Goal: Information Seeking & Learning: Learn about a topic

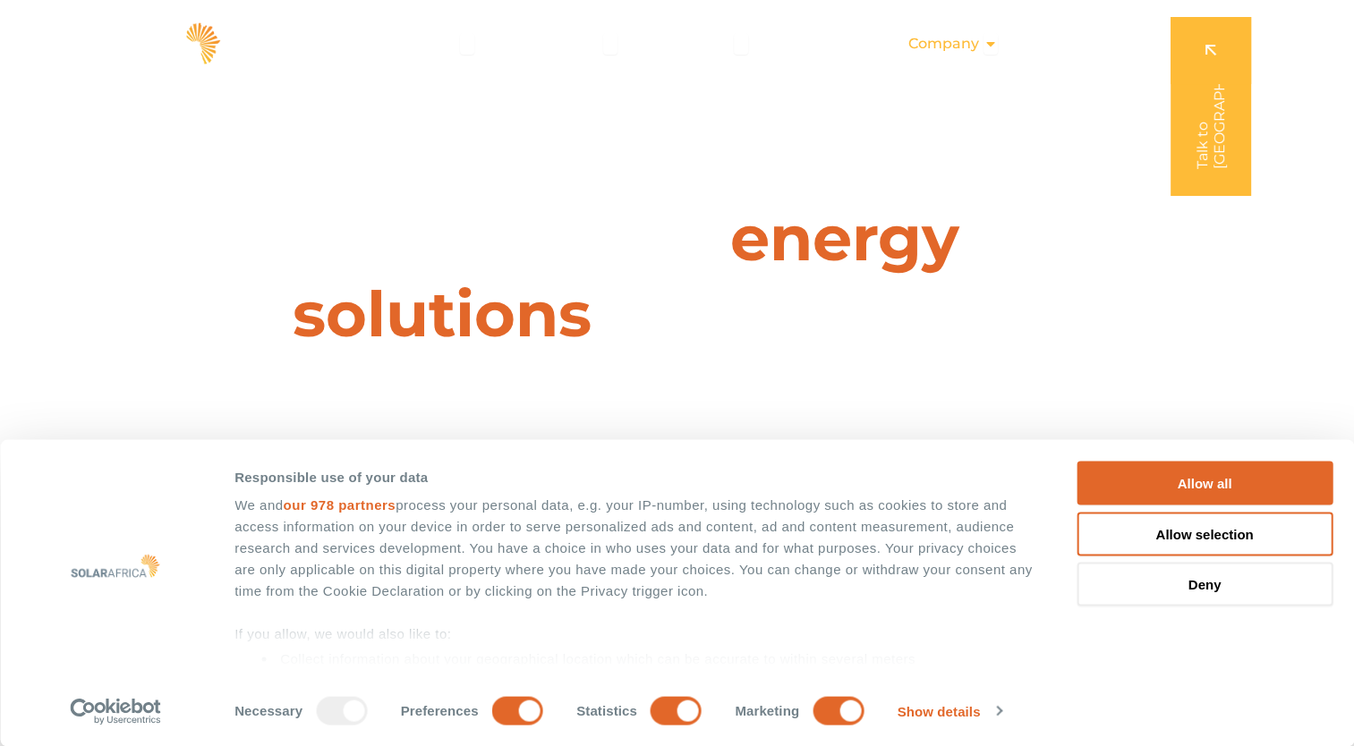
click at [981, 44] on div "Company Close Company Open Company" at bounding box center [953, 44] width 118 height 36
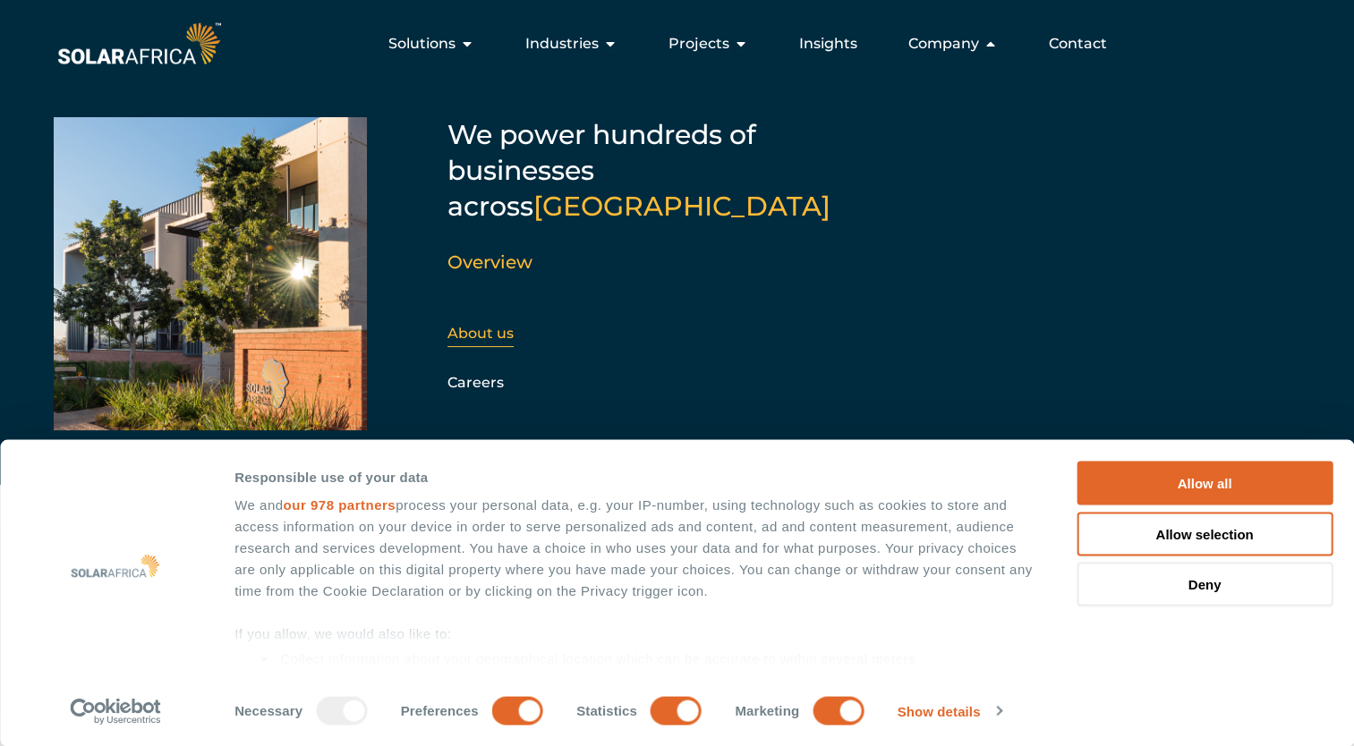
click at [482, 325] on link "About us" at bounding box center [481, 333] width 66 height 17
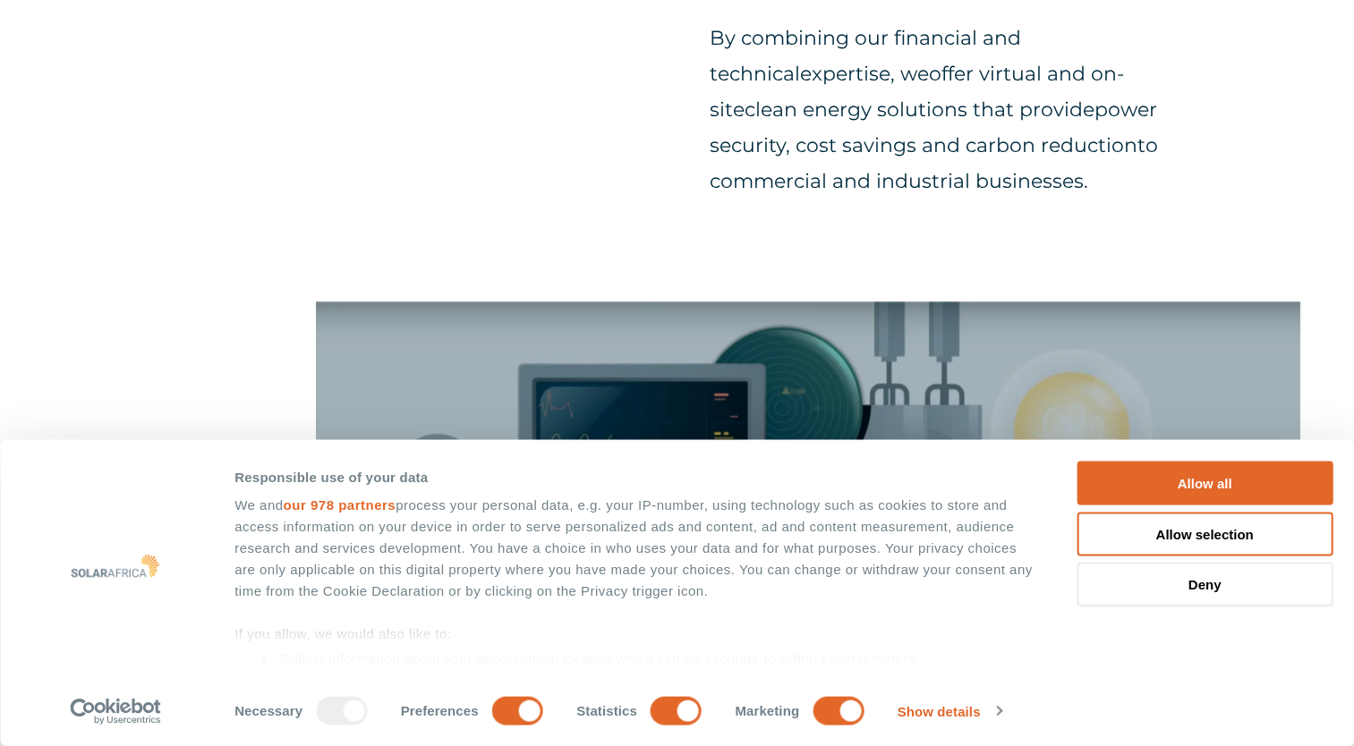
scroll to position [1432, 0]
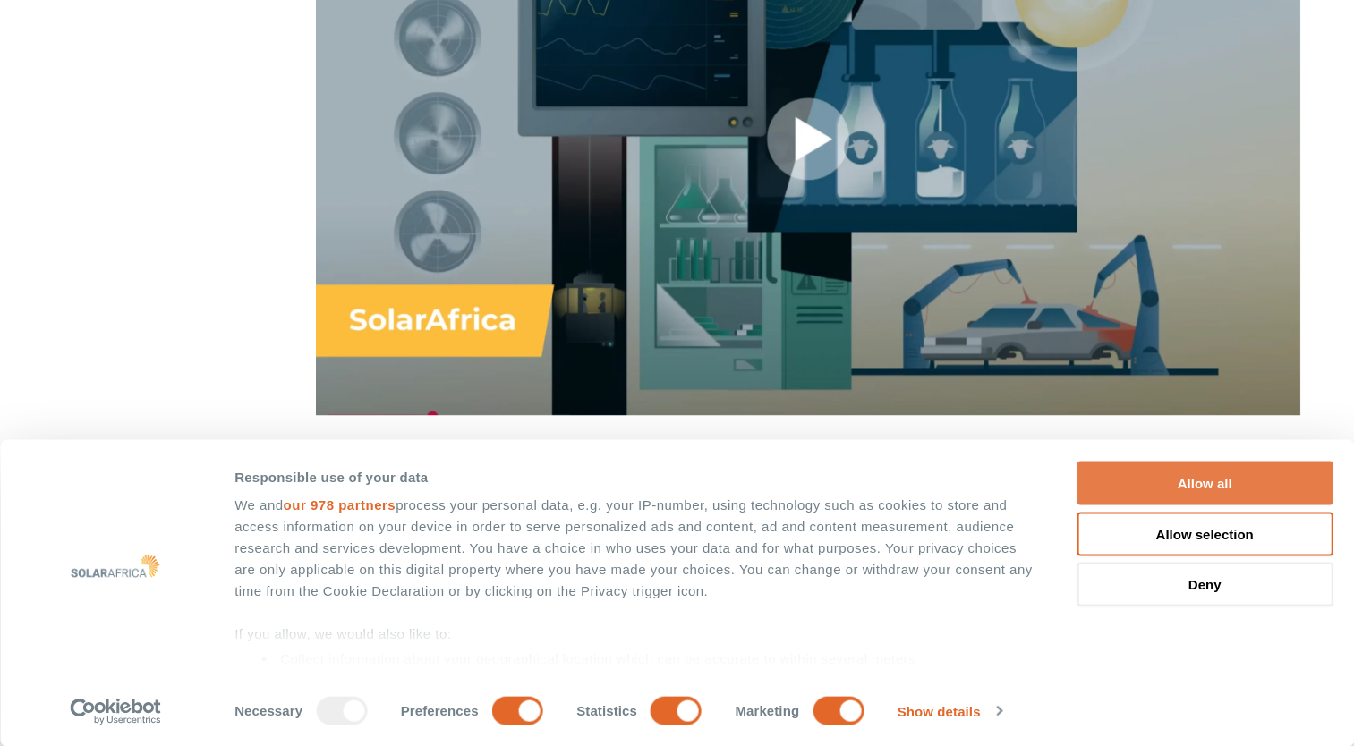
click at [1238, 492] on button "Allow all" at bounding box center [1205, 484] width 256 height 44
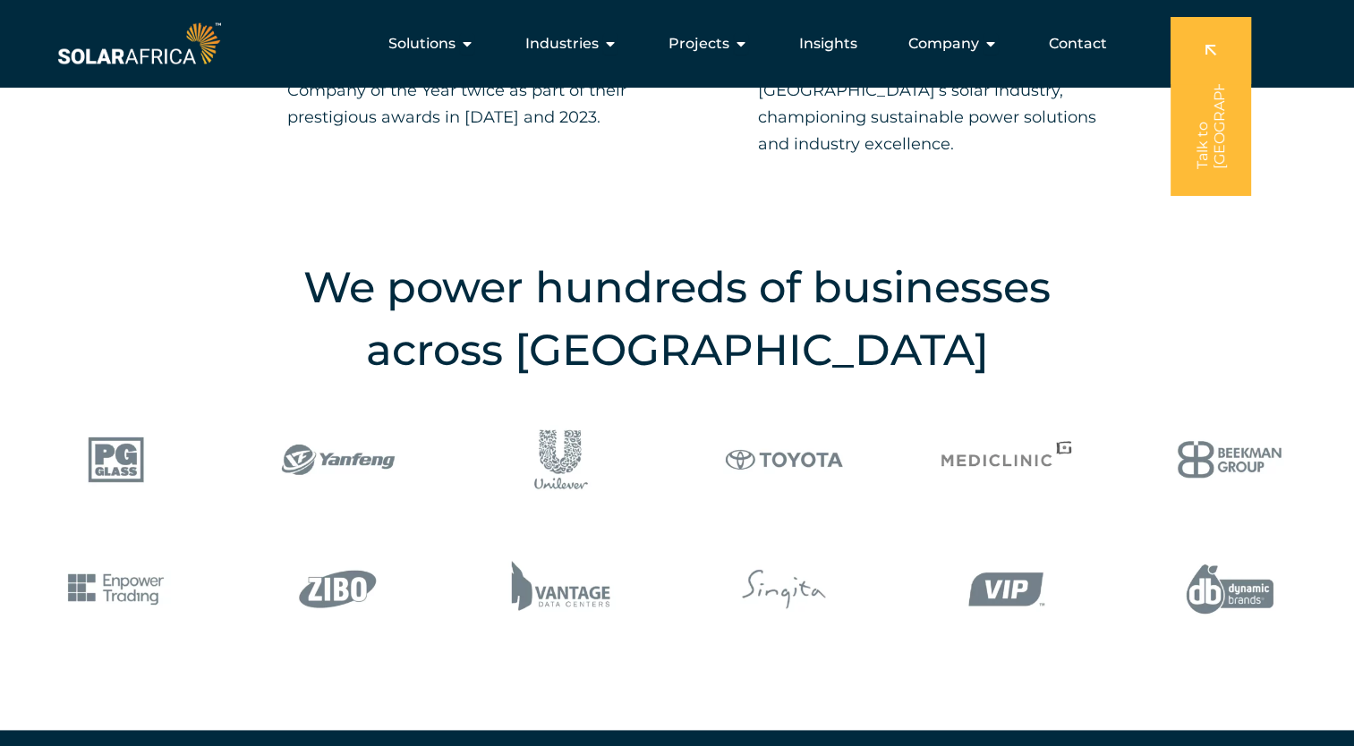
scroll to position [2059, 0]
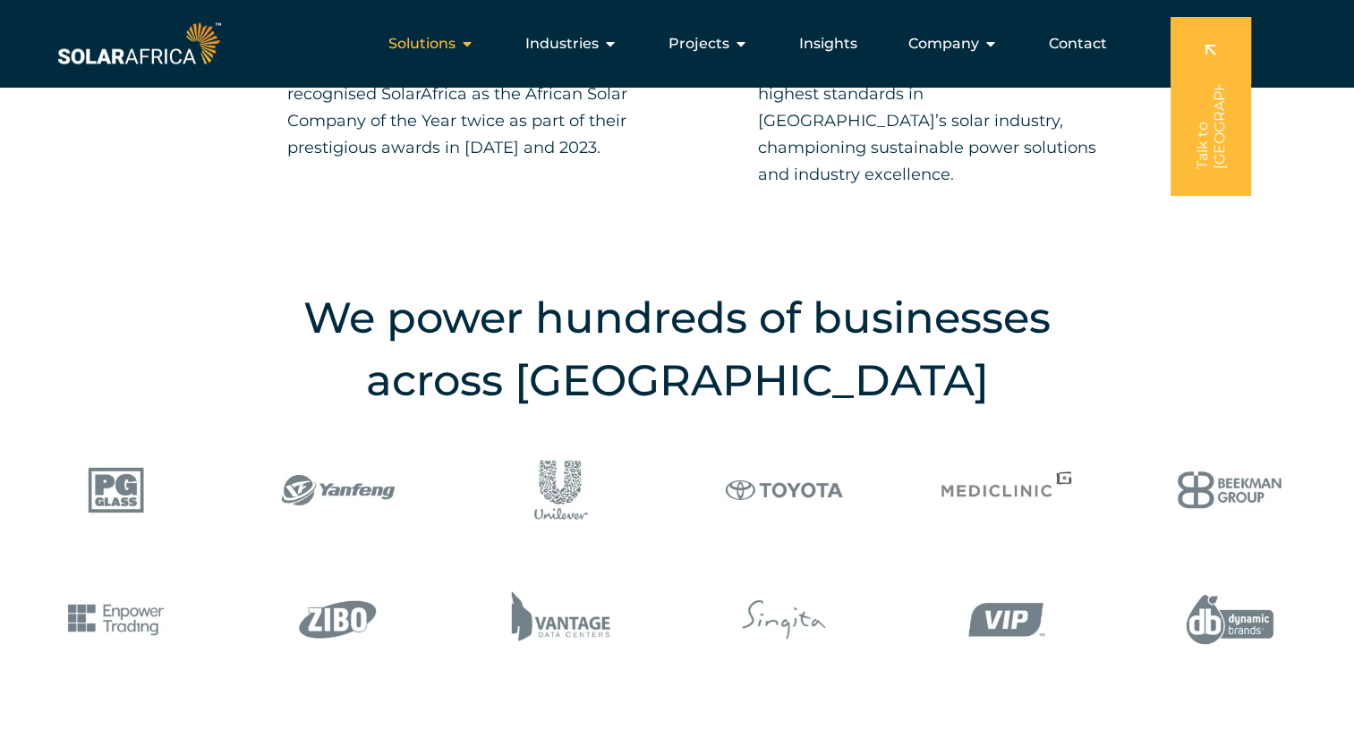
click at [474, 44] on icon "Menu" at bounding box center [467, 44] width 14 height 14
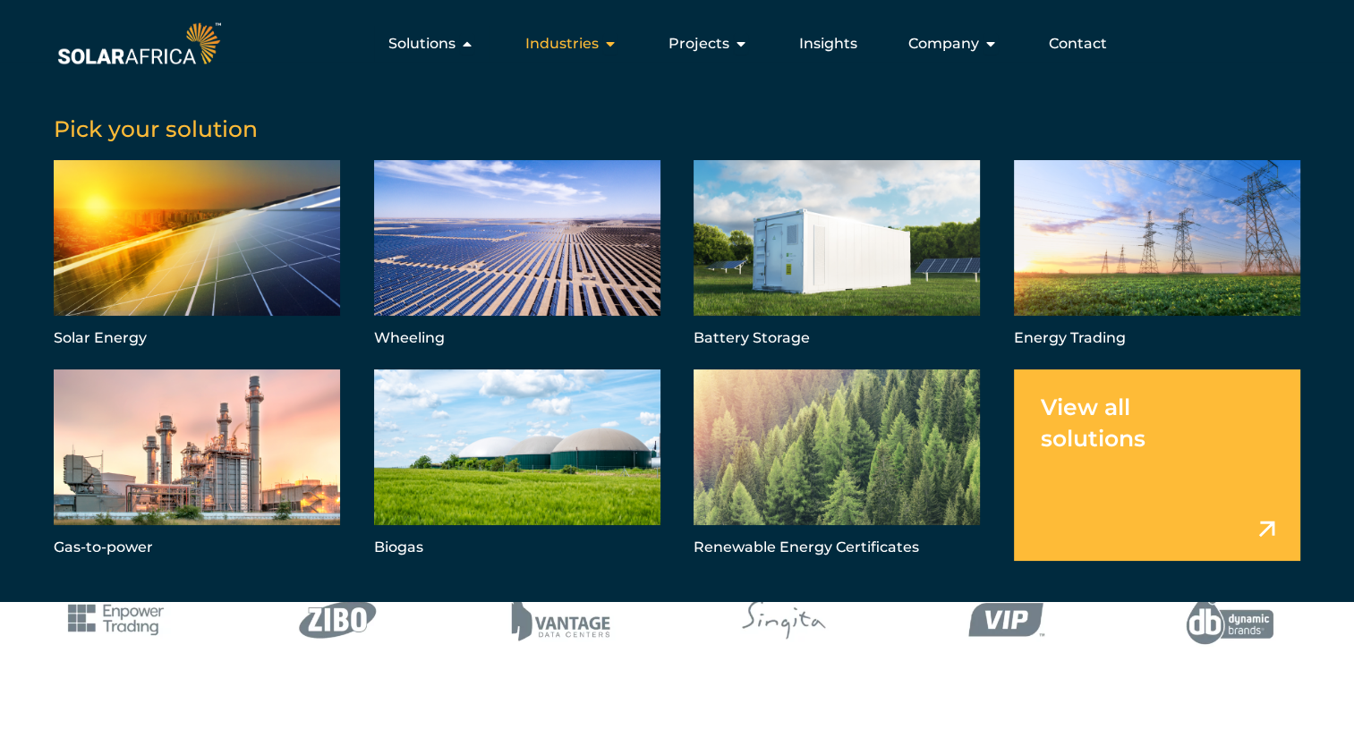
click at [609, 45] on icon "Menu" at bounding box center [610, 44] width 14 height 14
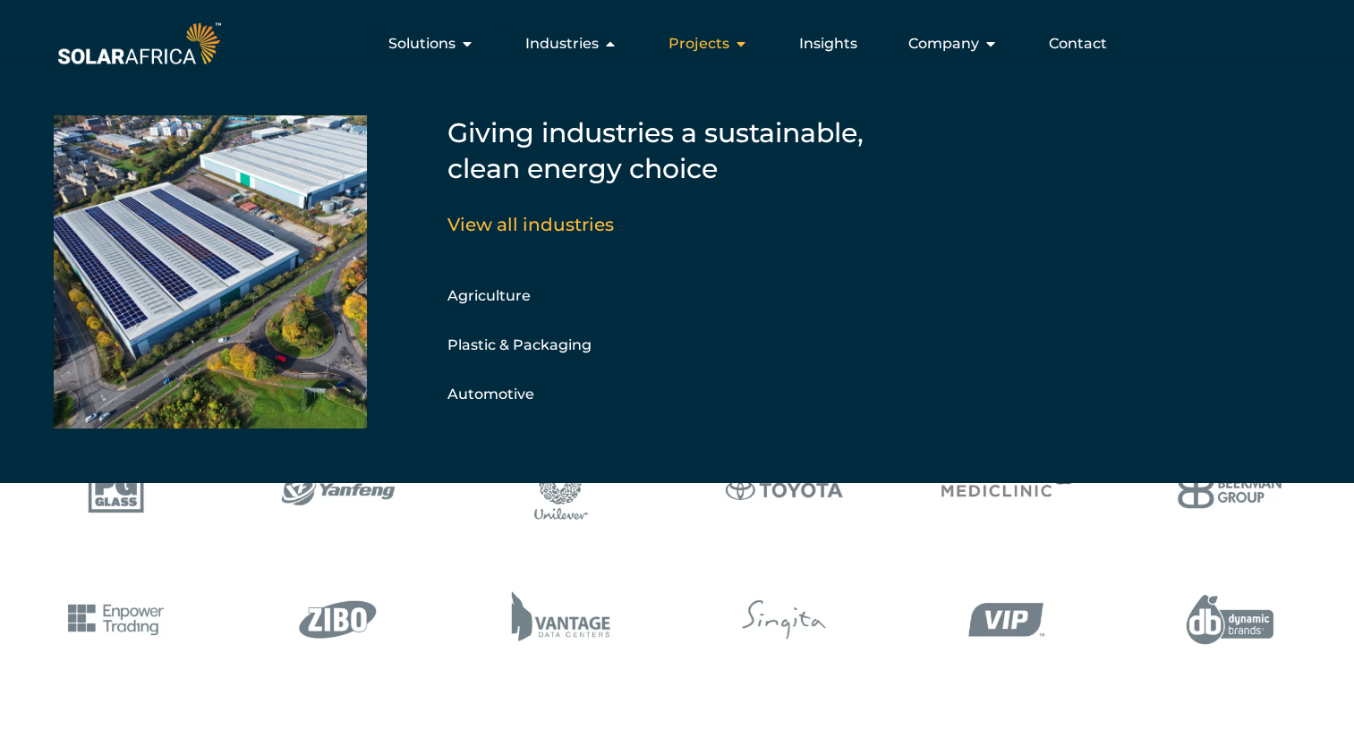
click at [743, 45] on icon "Menu" at bounding box center [741, 44] width 14 height 14
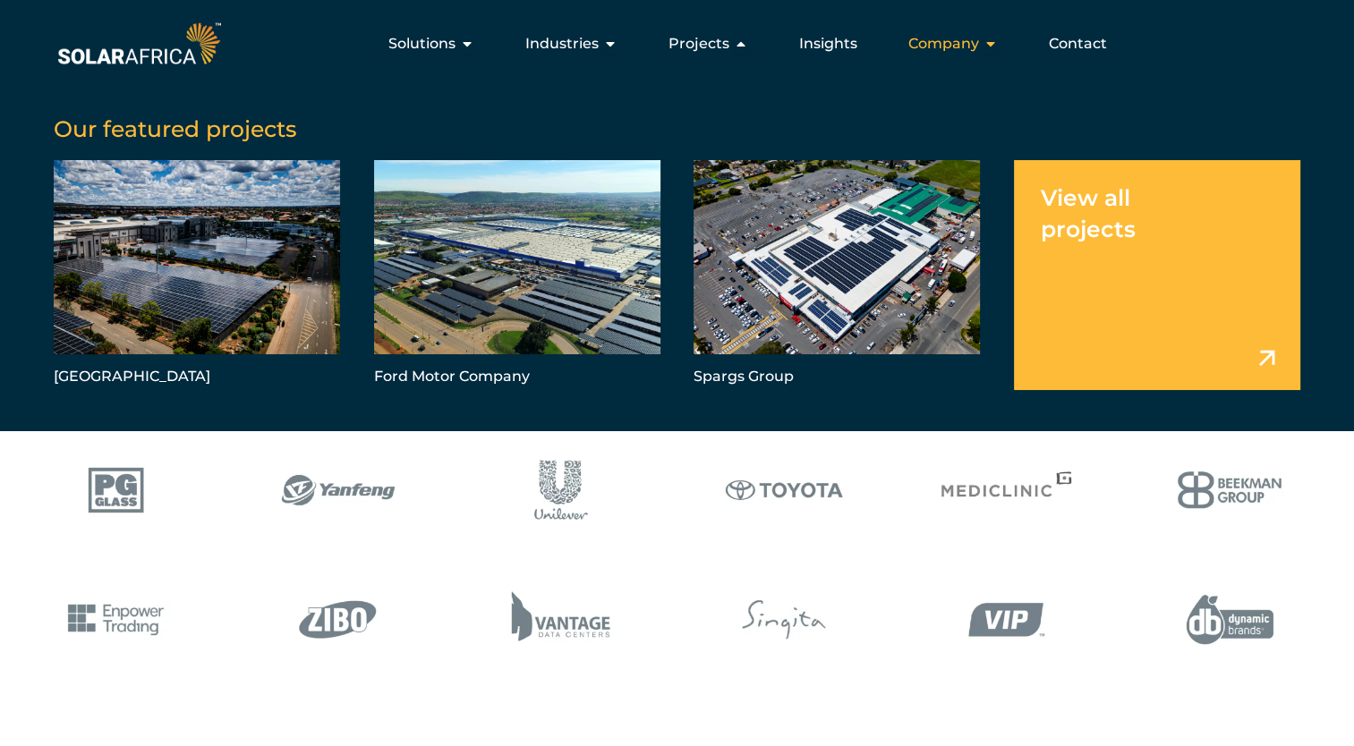
click at [991, 46] on icon "Menu" at bounding box center [991, 44] width 14 height 14
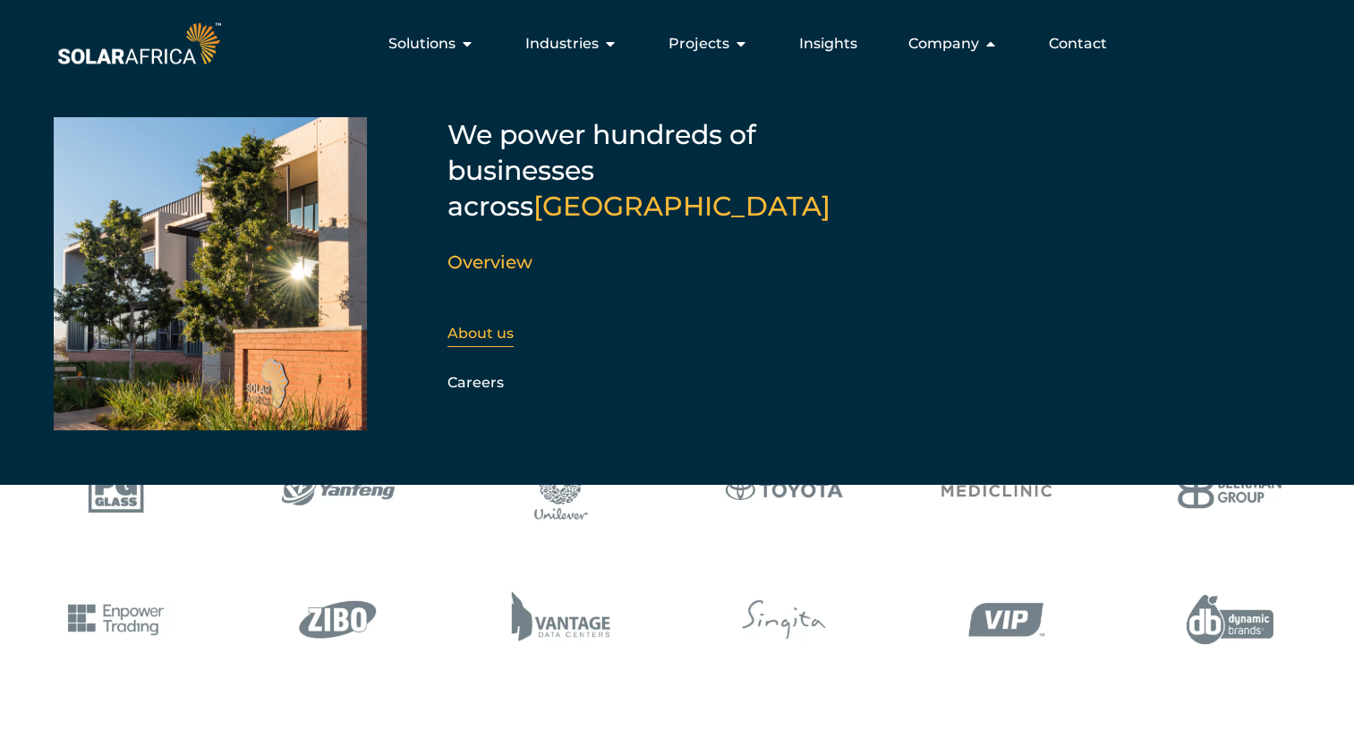
click at [491, 325] on link "About us" at bounding box center [481, 333] width 66 height 17
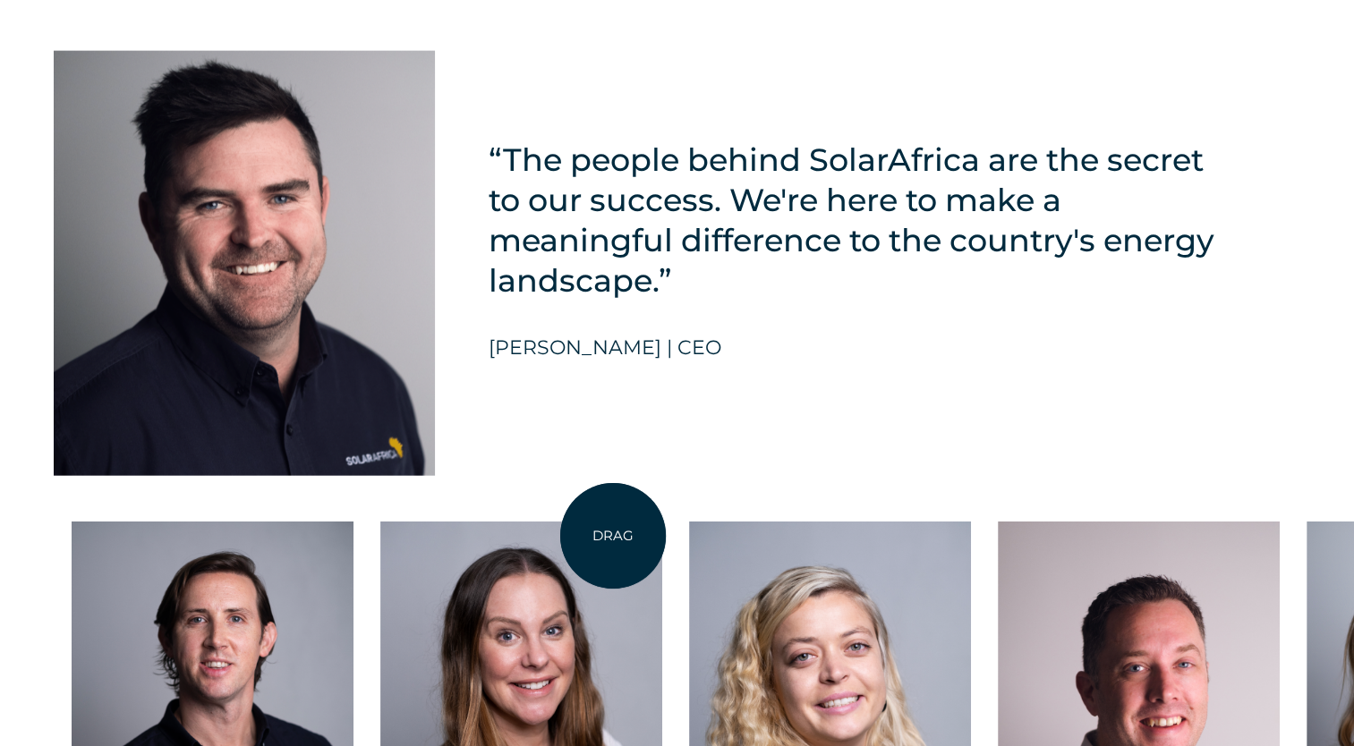
scroll to position [4386, 0]
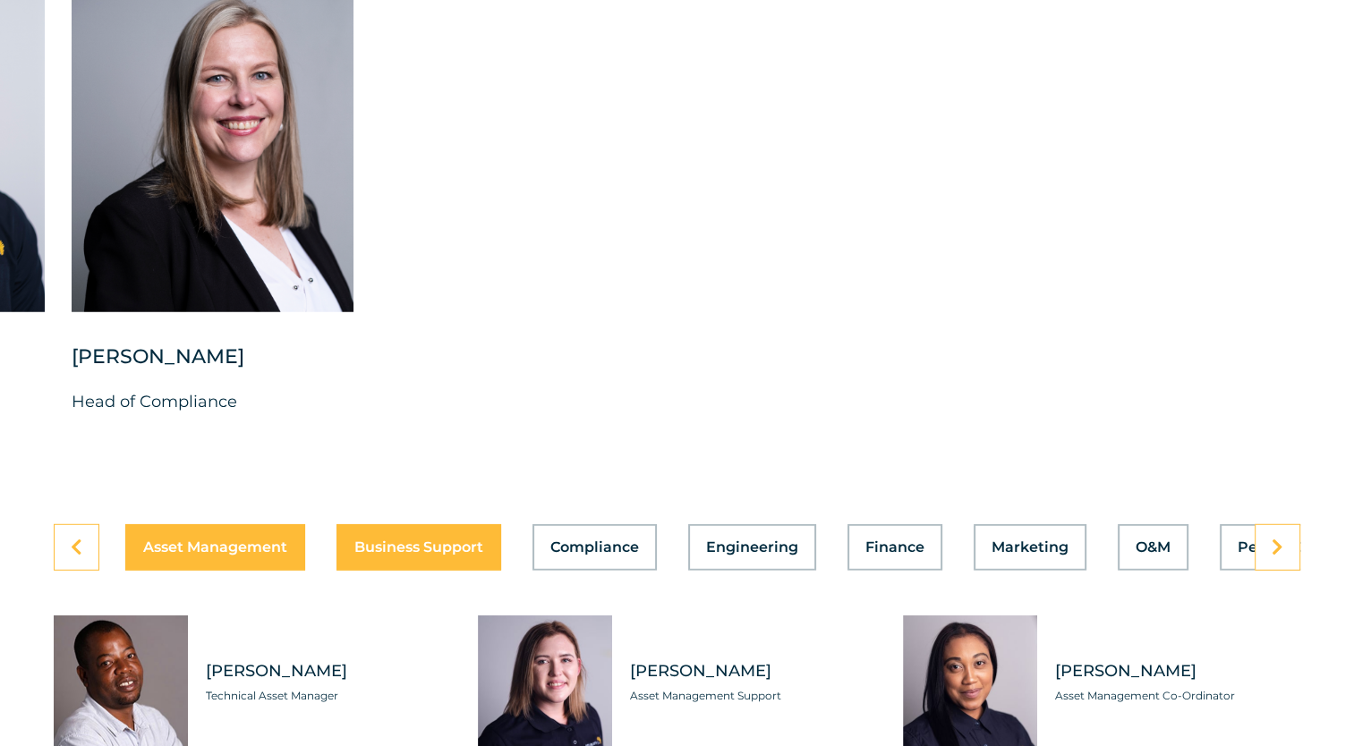
scroll to position [5102, 0]
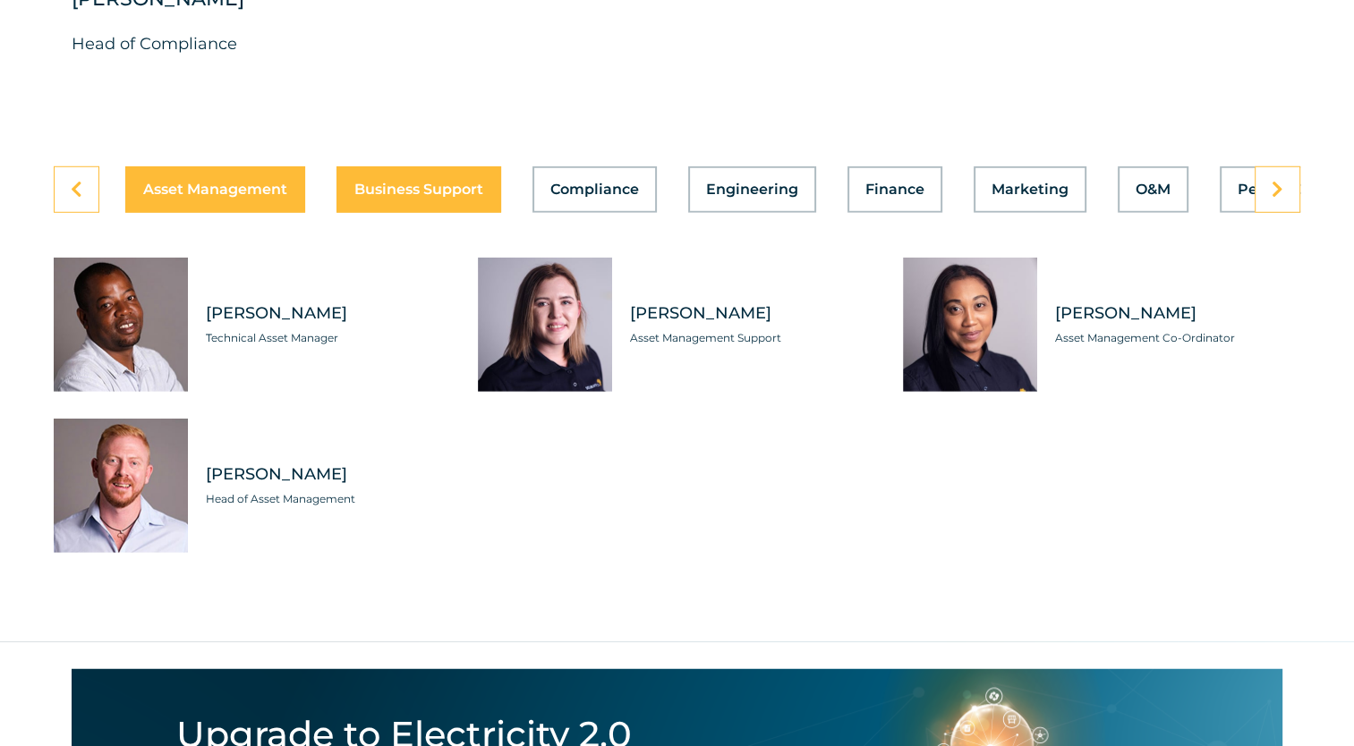
click at [413, 183] on span "Business Support" at bounding box center [418, 190] width 129 height 14
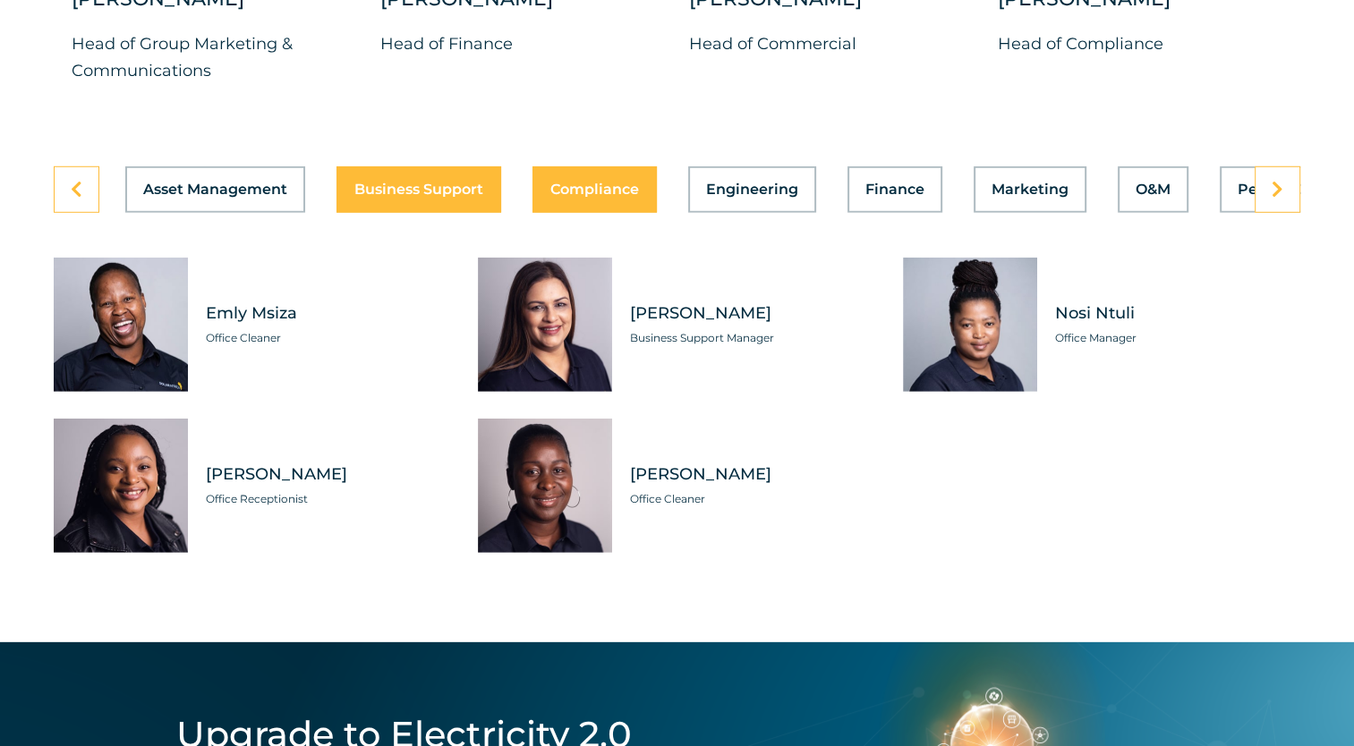
click at [582, 166] on button "Compliance" at bounding box center [595, 189] width 124 height 47
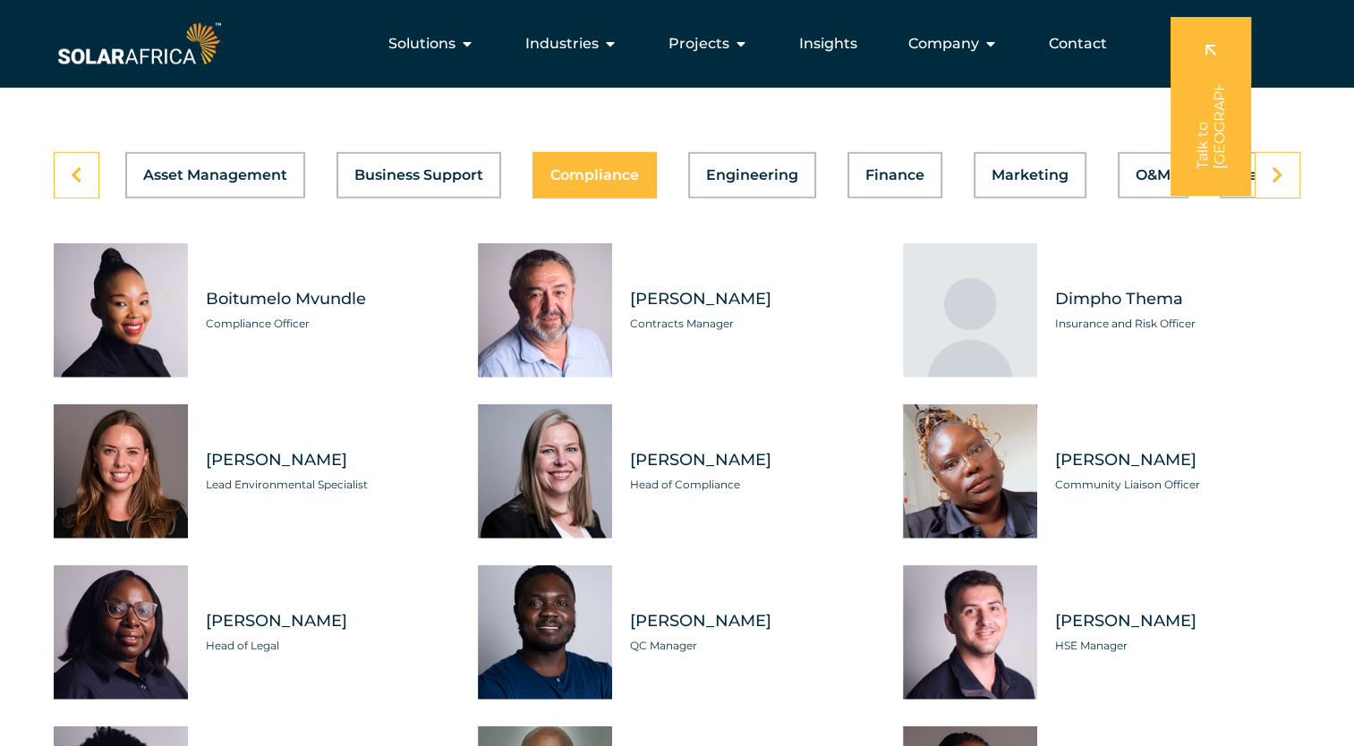
scroll to position [5012, 0]
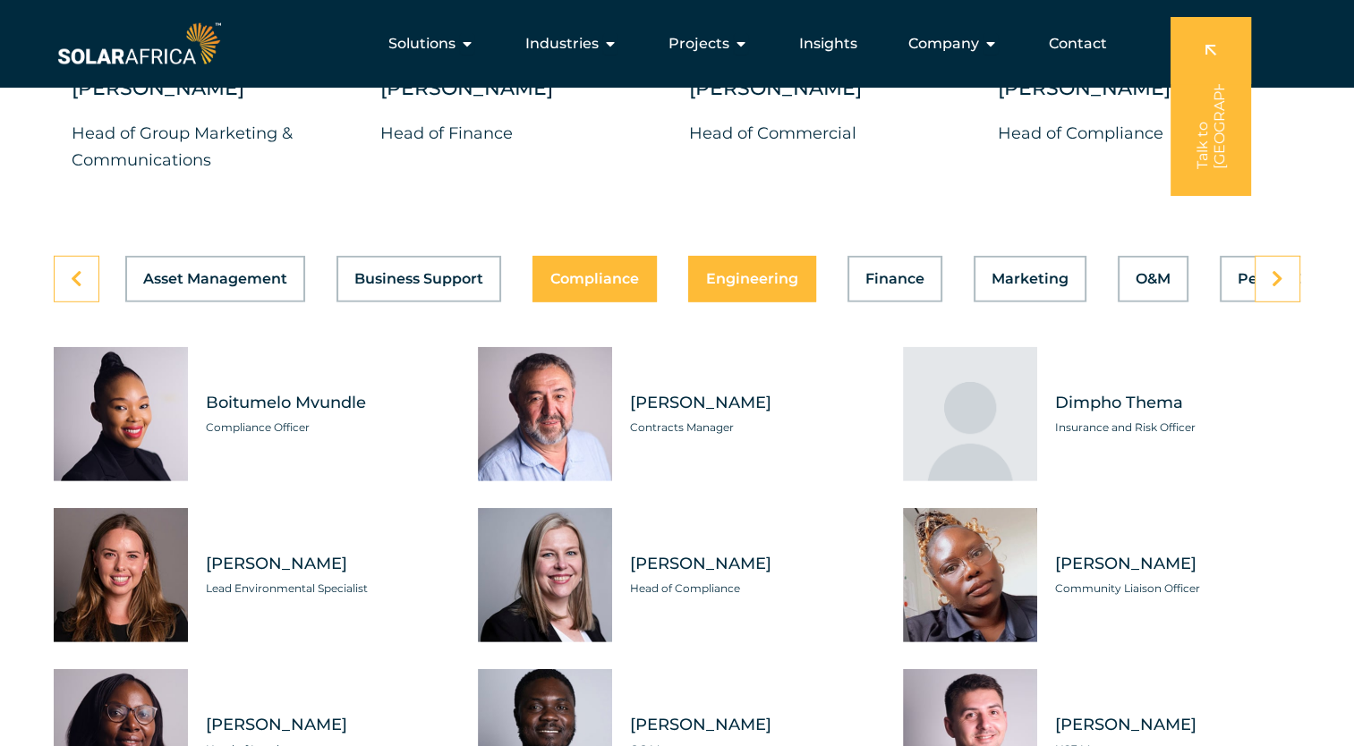
click at [755, 275] on button "Engineering" at bounding box center [752, 279] width 128 height 47
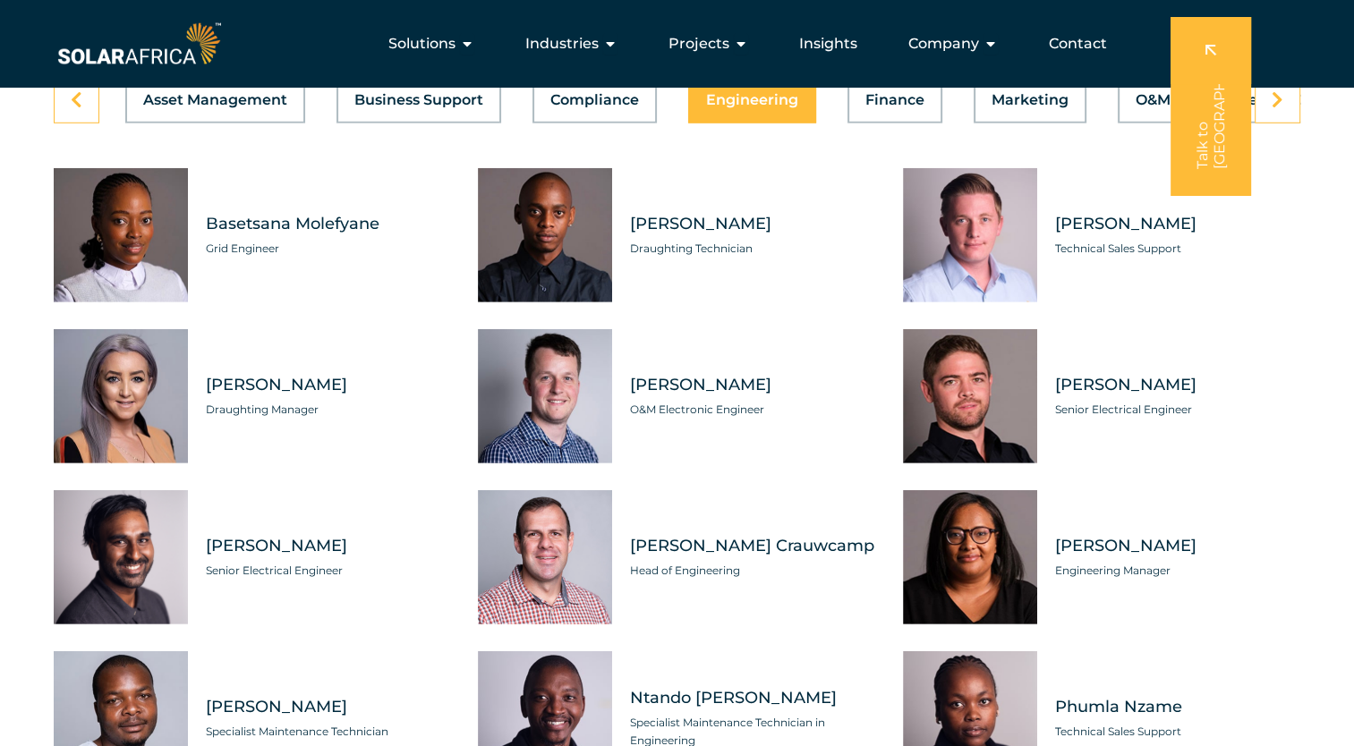
scroll to position [5102, 0]
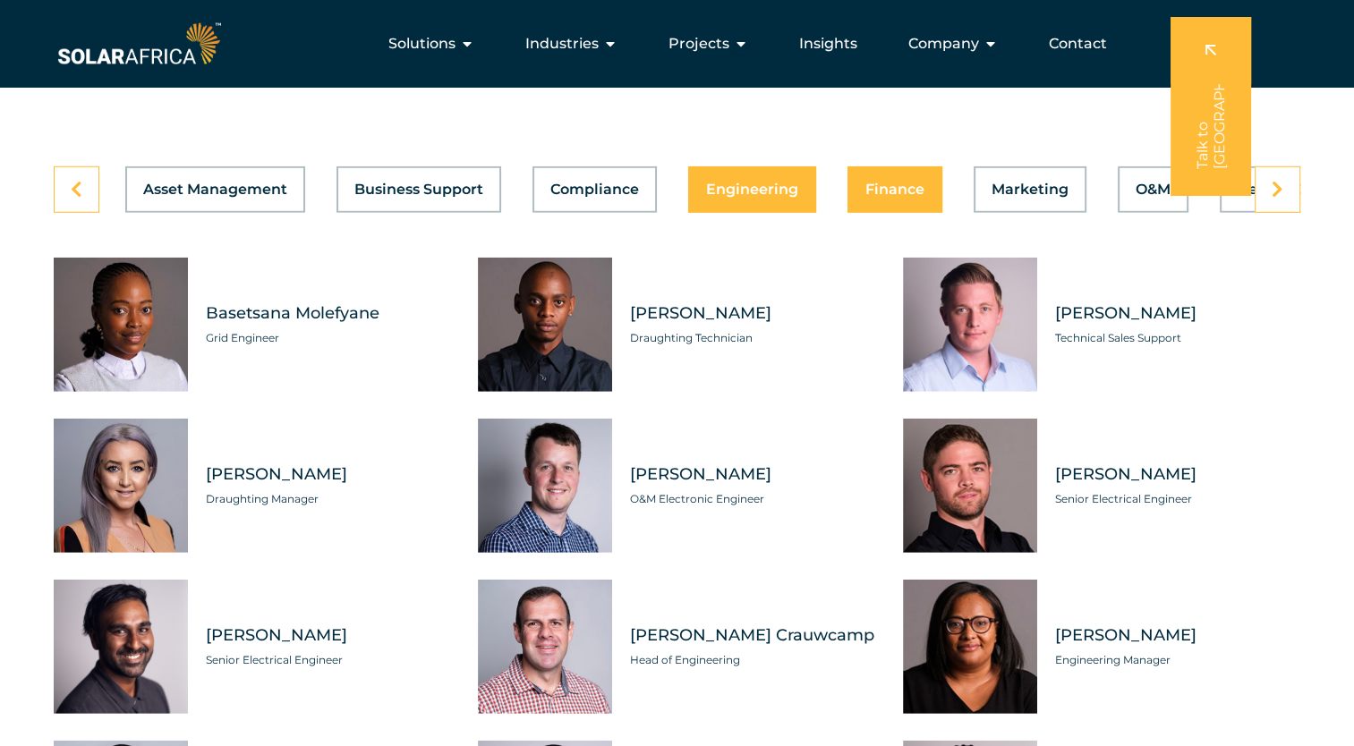
click at [882, 183] on button "Finance" at bounding box center [895, 189] width 95 height 47
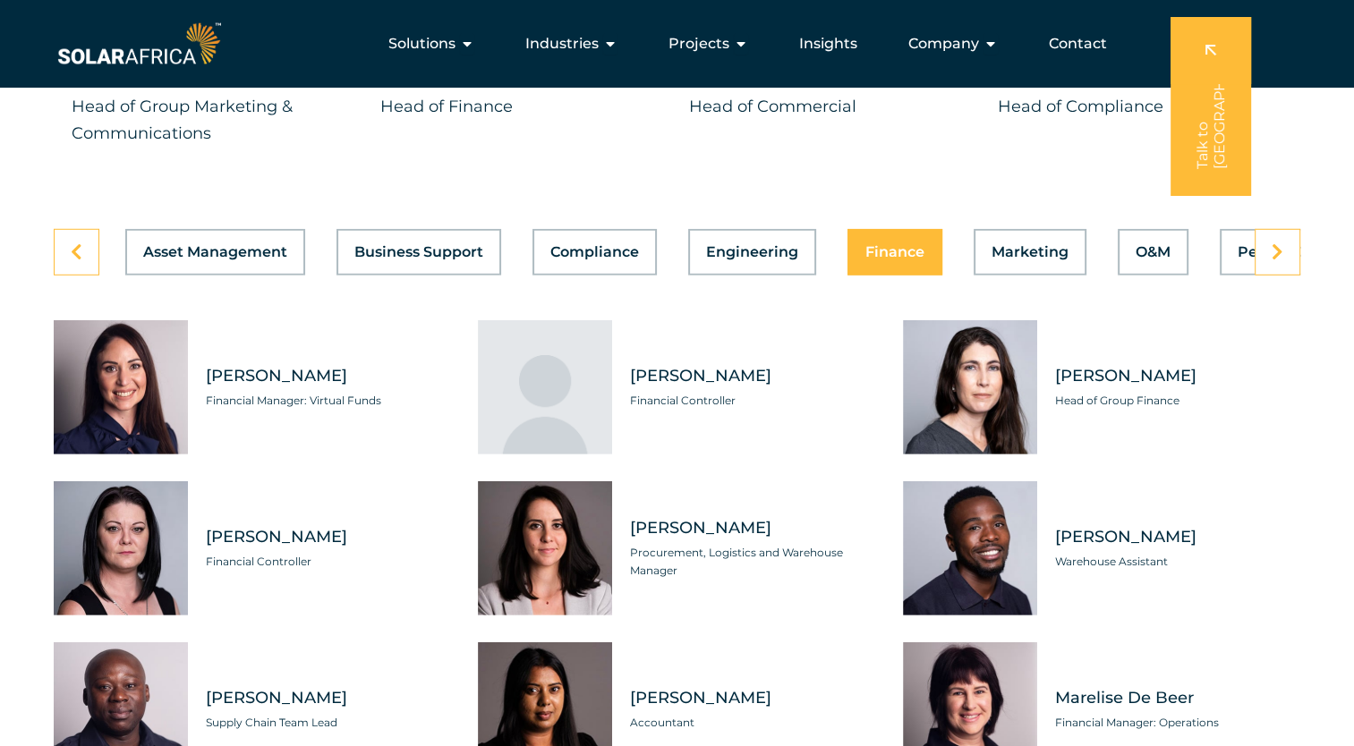
scroll to position [5012, 0]
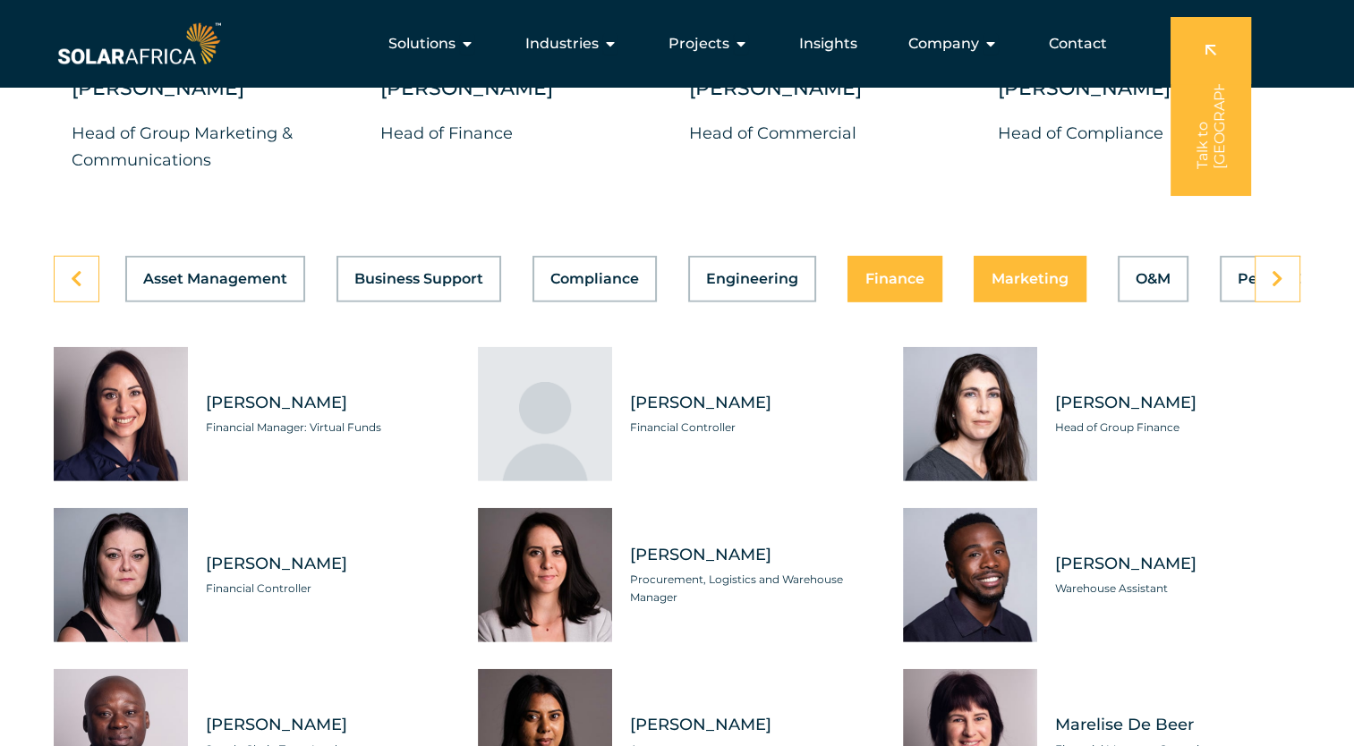
click at [1035, 272] on span "Marketing" at bounding box center [1030, 279] width 77 height 14
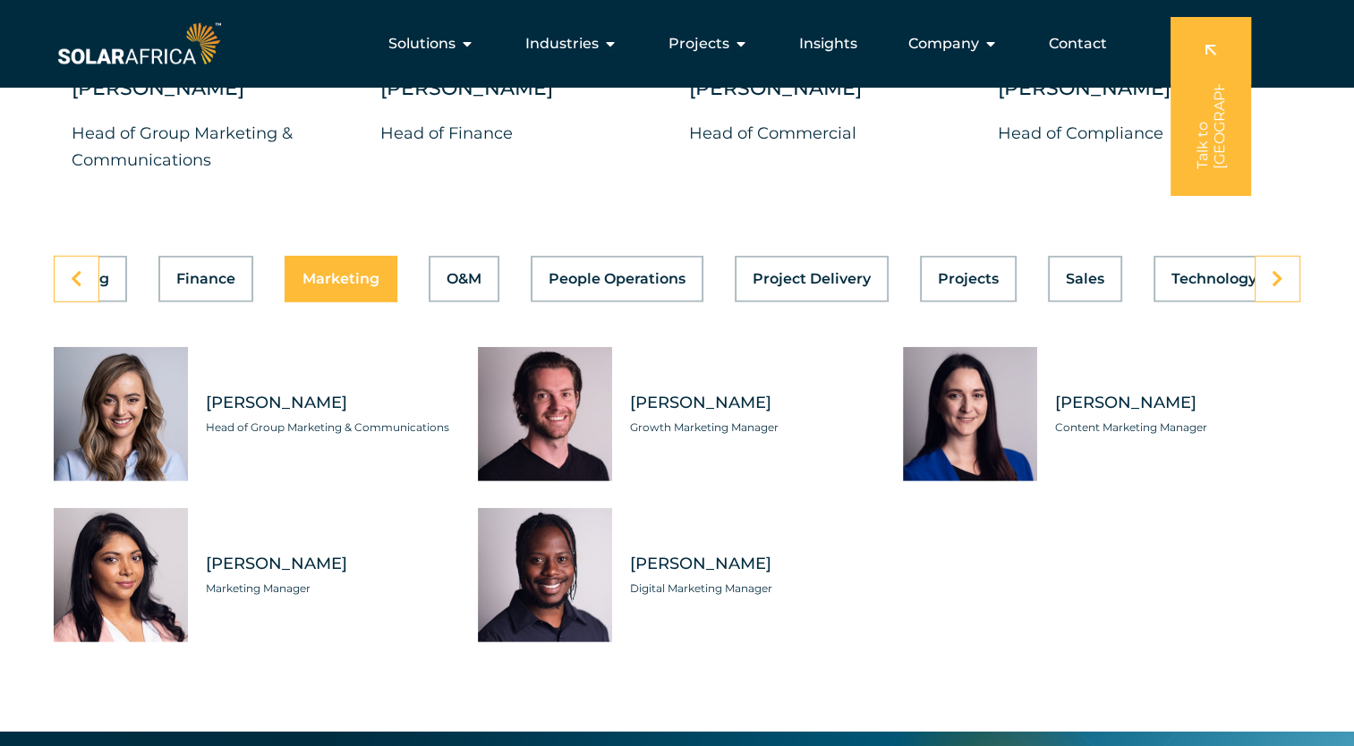
scroll to position [0, 722]
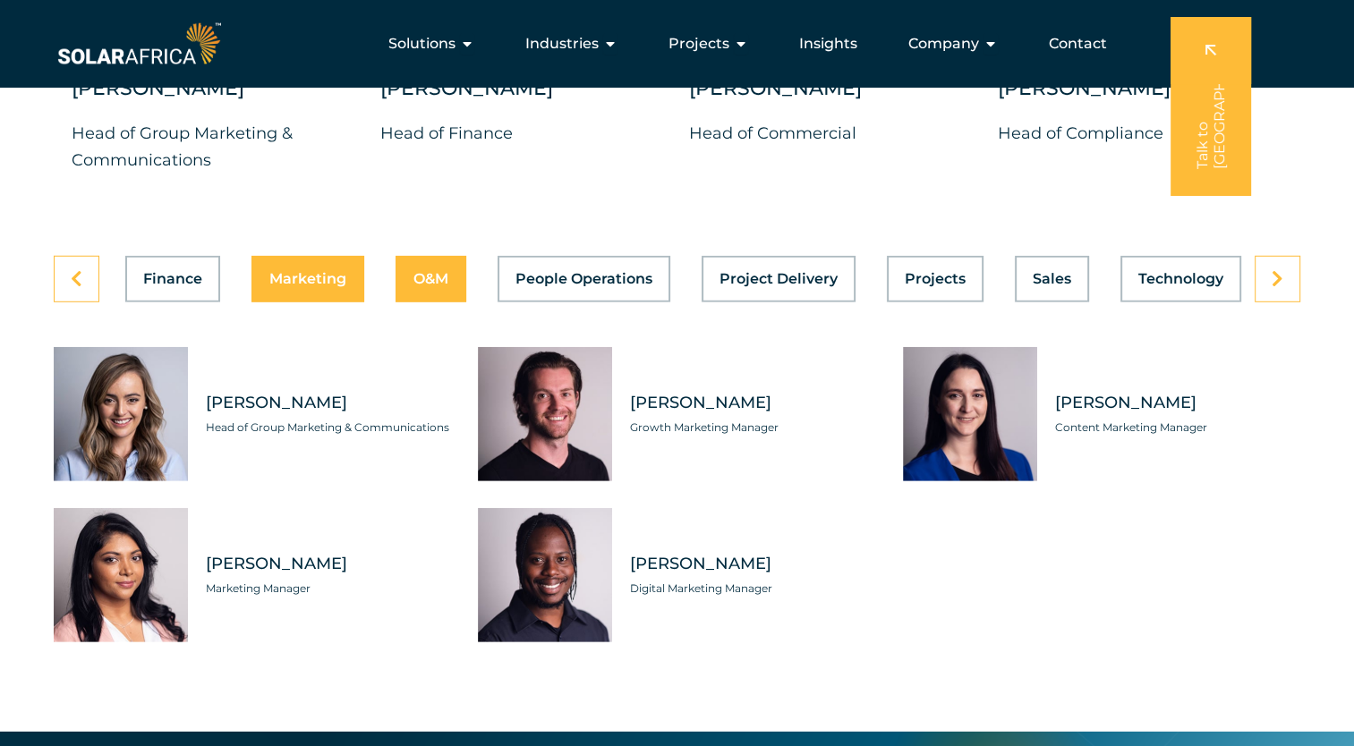
click at [437, 272] on span "O&M" at bounding box center [431, 279] width 35 height 14
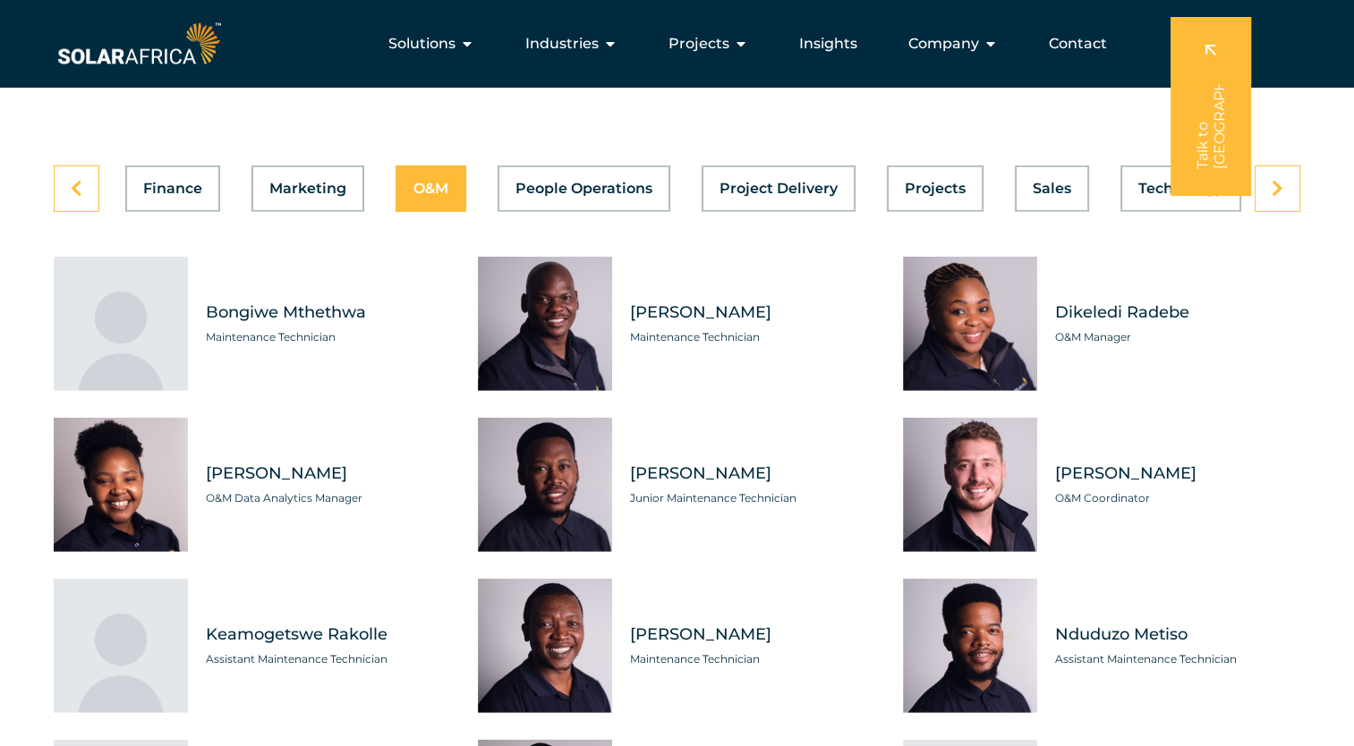
scroll to position [5102, 0]
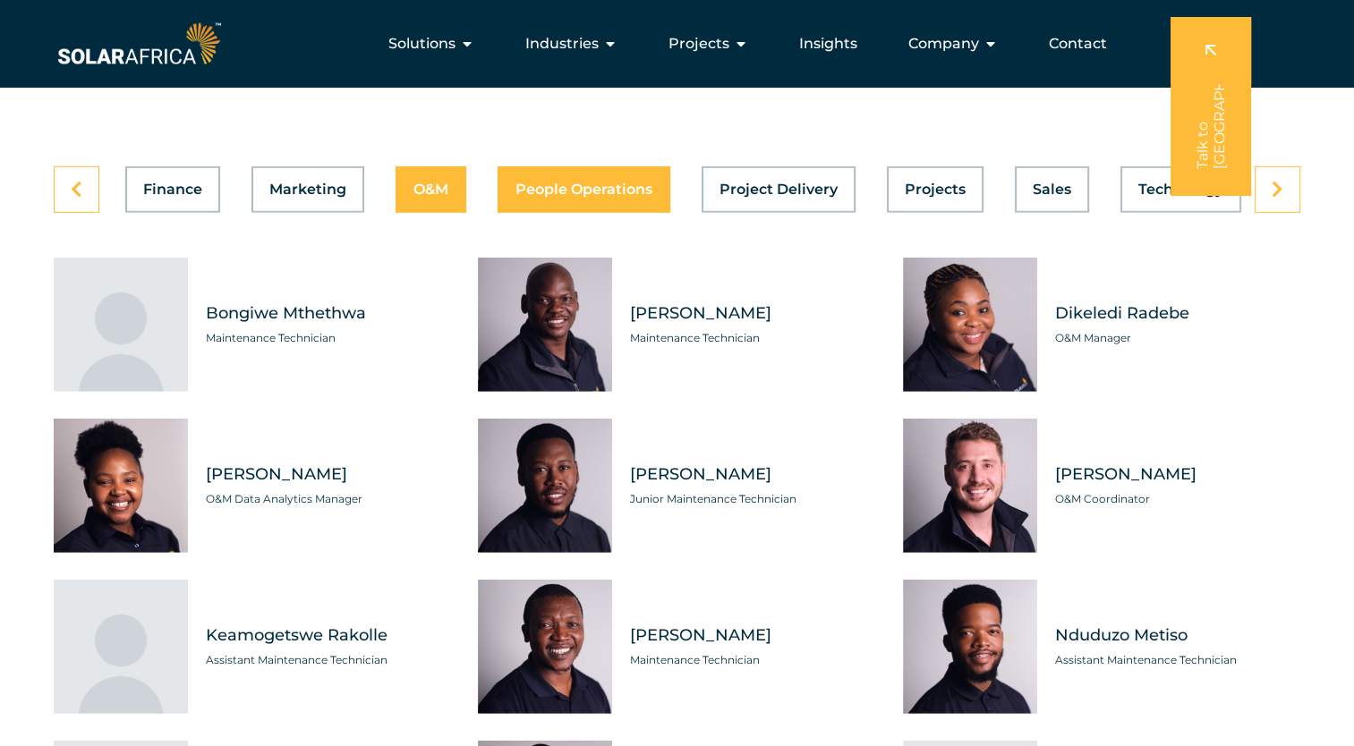
click at [609, 183] on span "People Operations" at bounding box center [584, 190] width 137 height 14
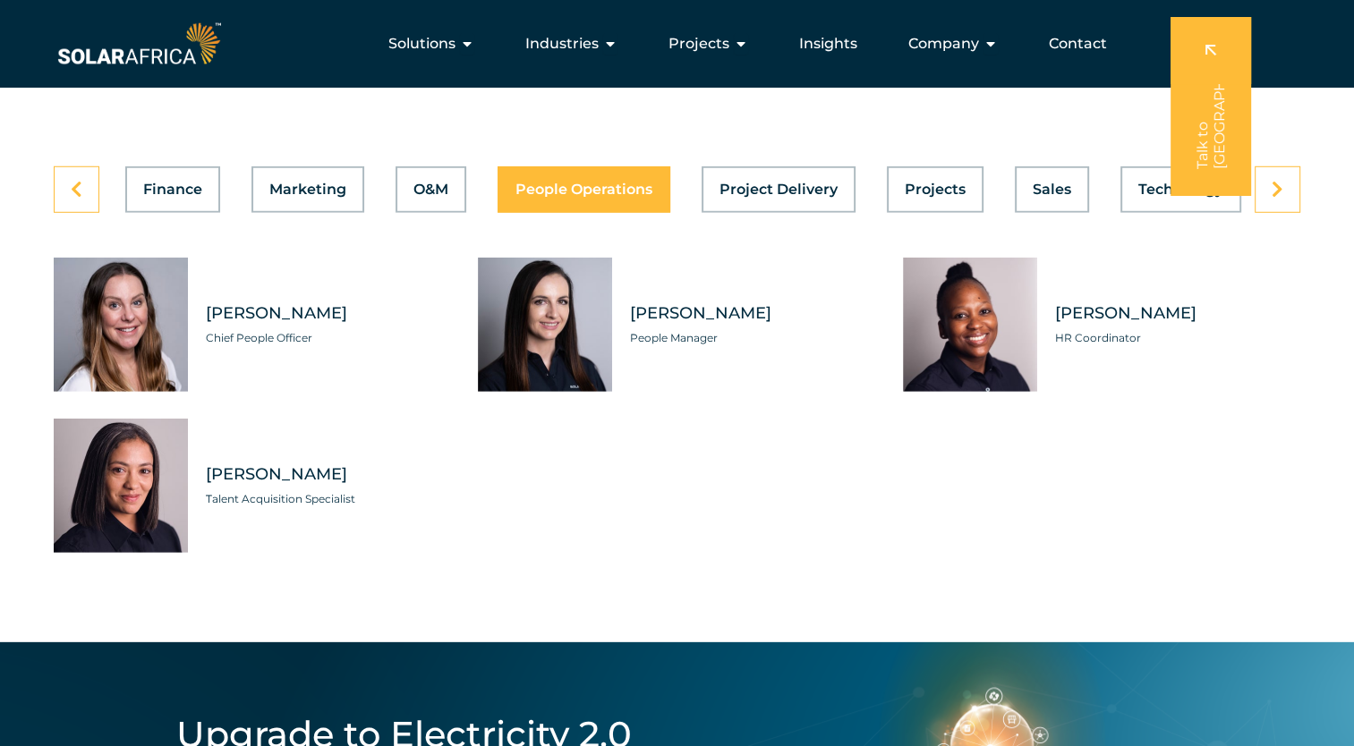
scroll to position [0, 722]
click at [768, 183] on span "Project Delivery" at bounding box center [779, 190] width 118 height 14
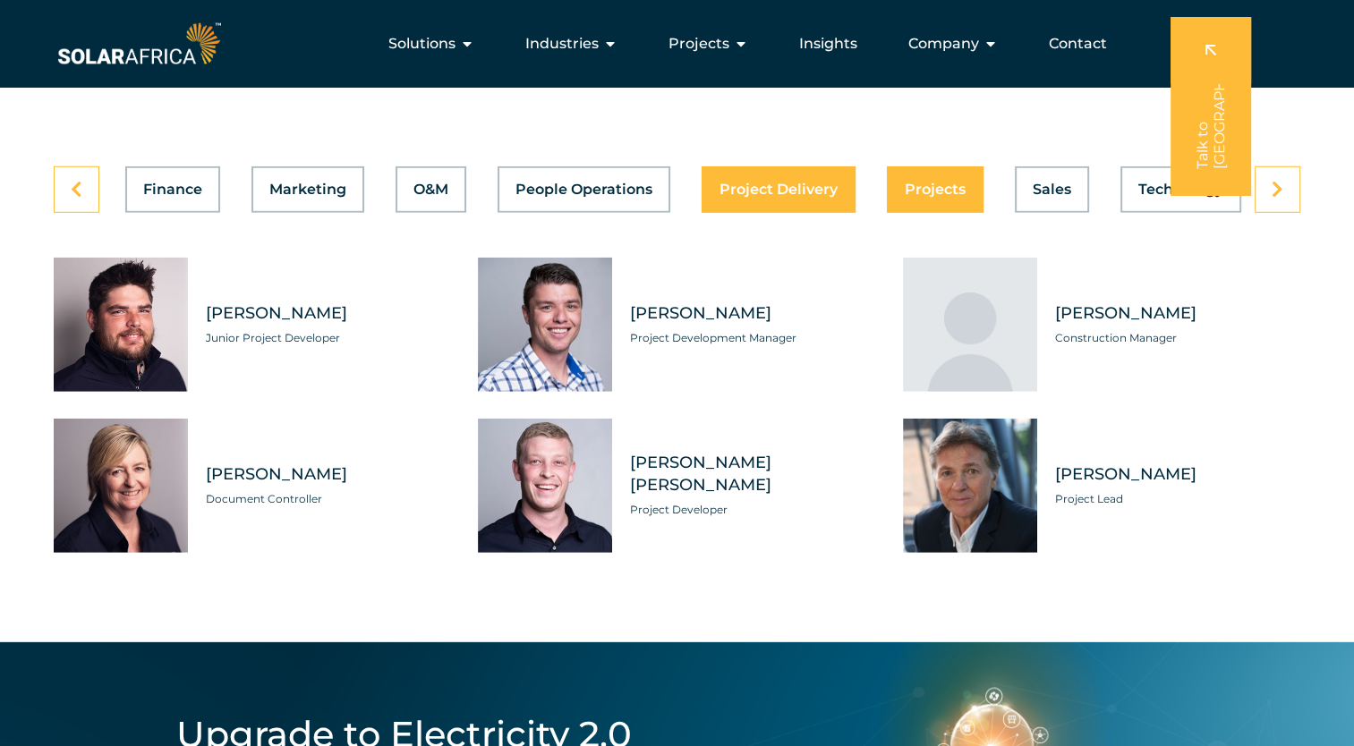
click at [920, 183] on span "Projects" at bounding box center [935, 190] width 61 height 14
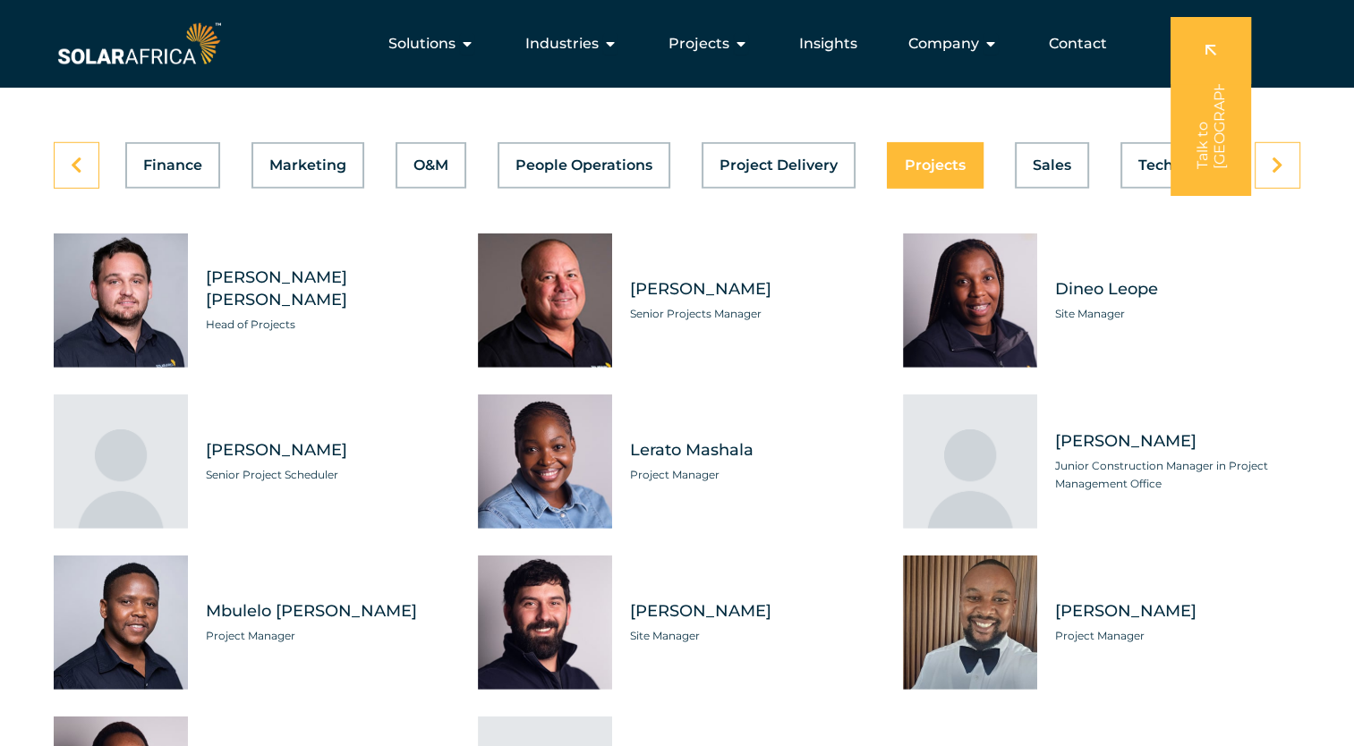
scroll to position [4833, 0]
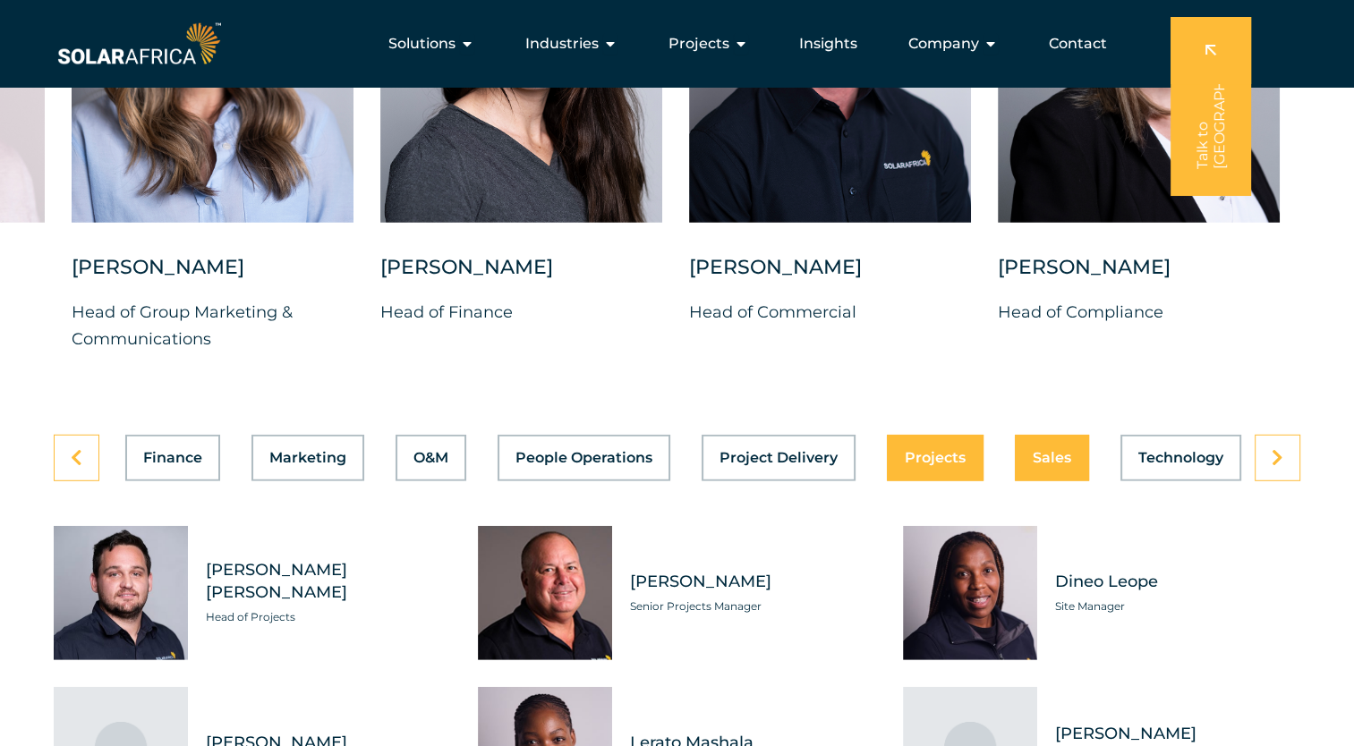
click at [1040, 441] on div "Asset Management Business Support Compliance Engineering Finance Marketing O&M …" at bounding box center [677, 458] width 1247 height 47
click at [1056, 455] on button "Sales" at bounding box center [1052, 458] width 74 height 47
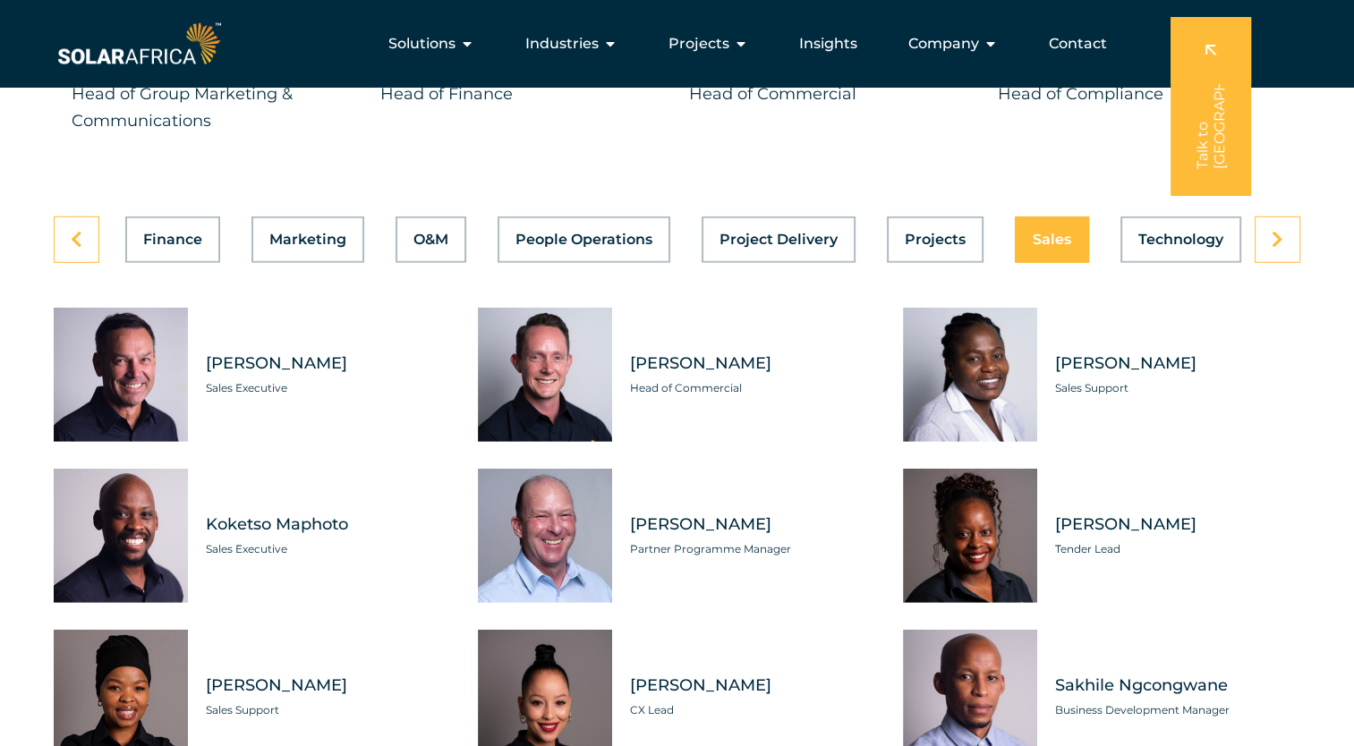
scroll to position [5012, 0]
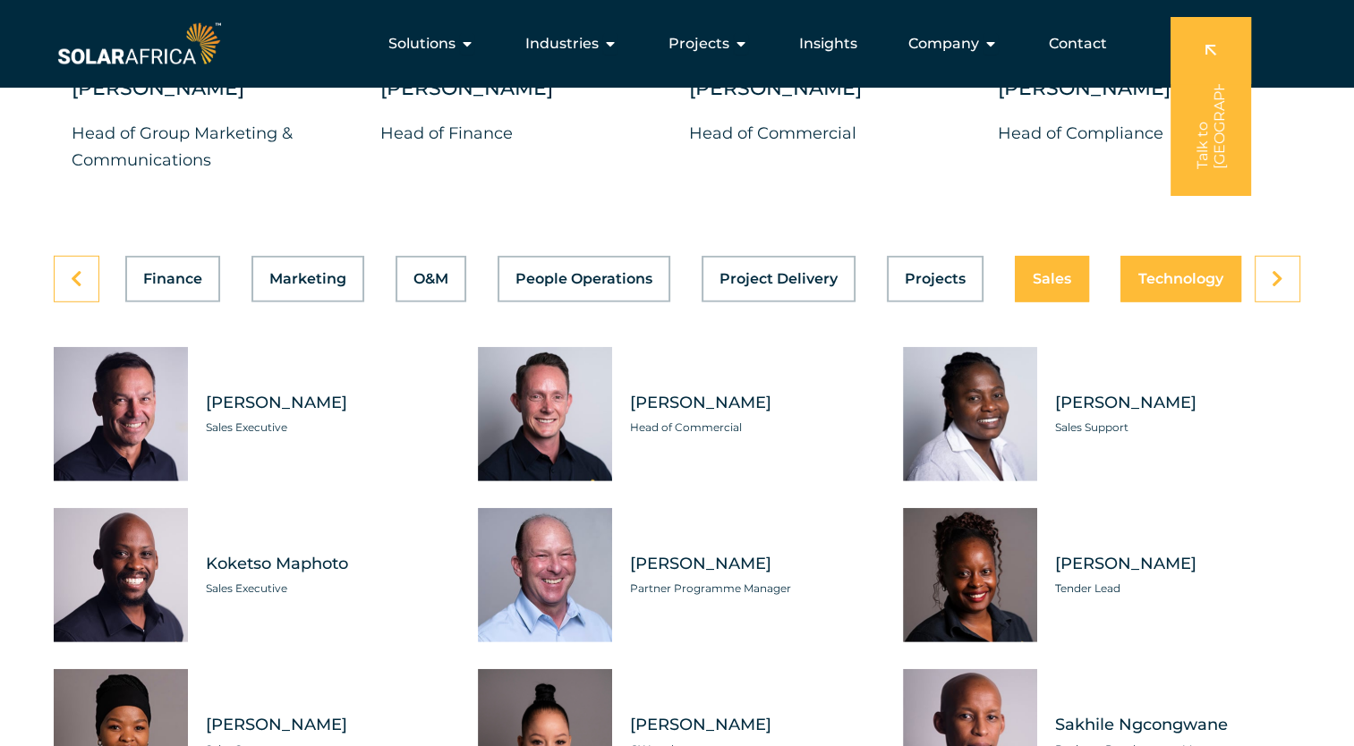
click at [1178, 277] on button "Technology" at bounding box center [1181, 279] width 121 height 47
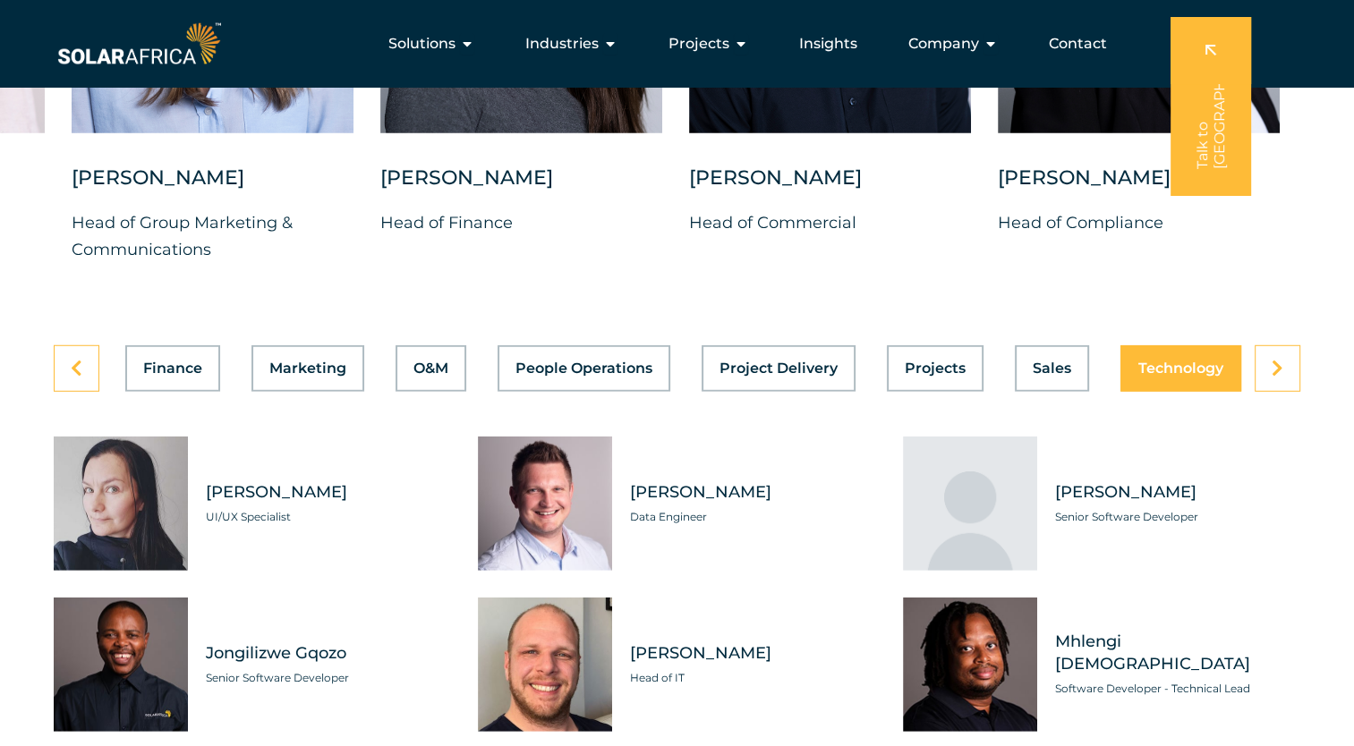
scroll to position [4833, 0]
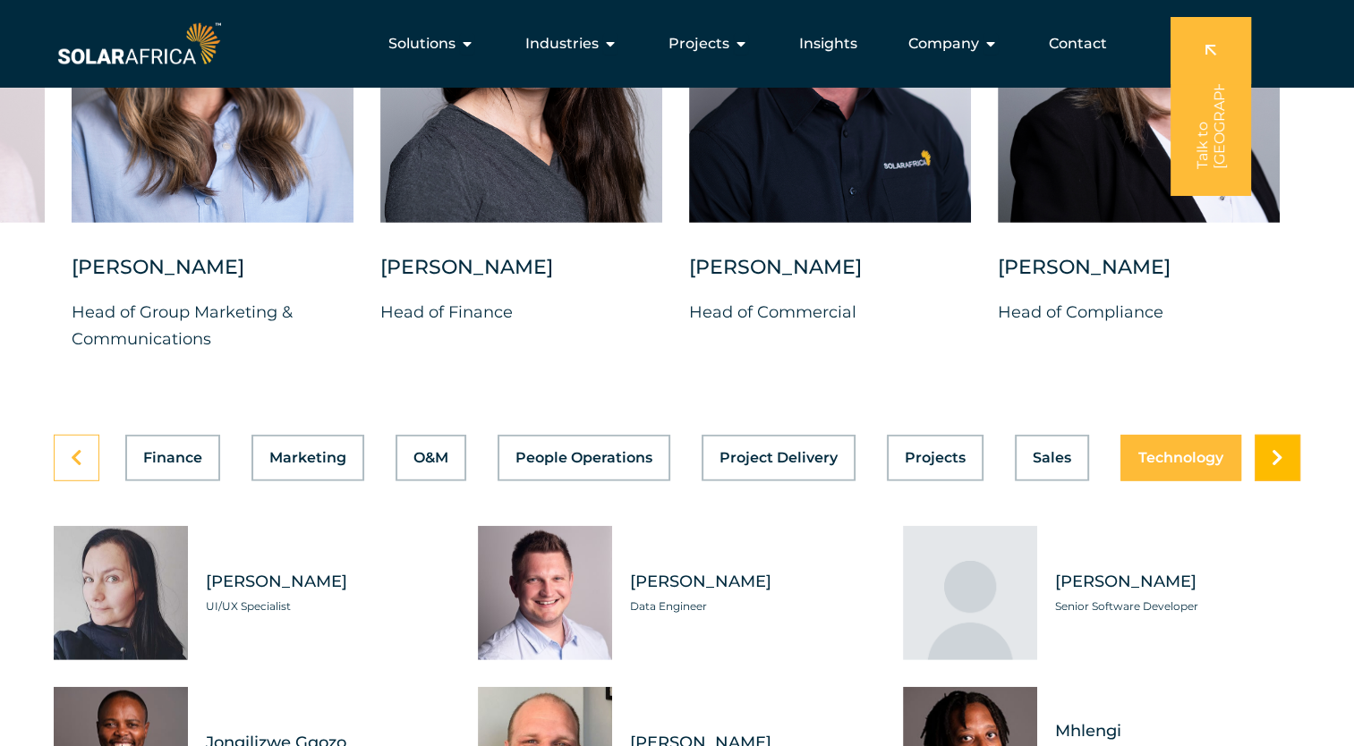
click at [1265, 445] on link at bounding box center [1278, 458] width 46 height 47
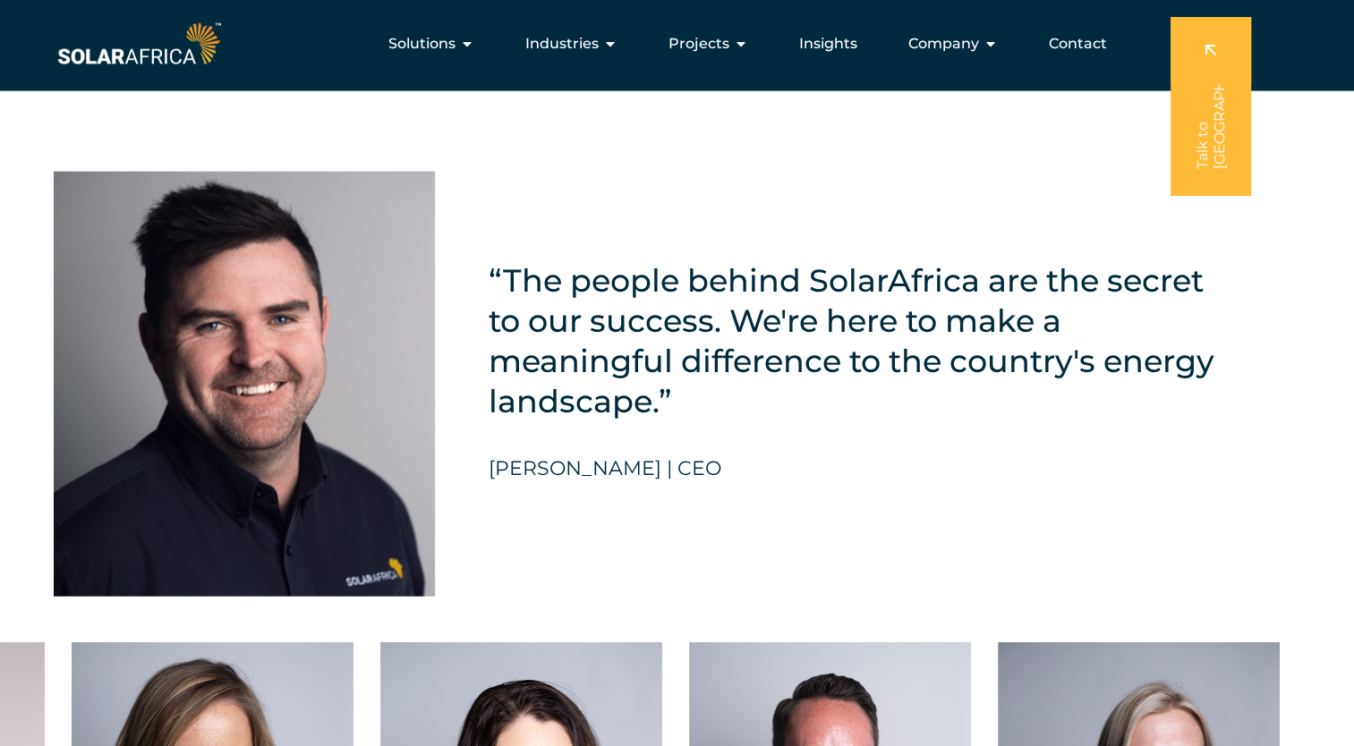
scroll to position [4028, 0]
